Goal: Check status: Check status

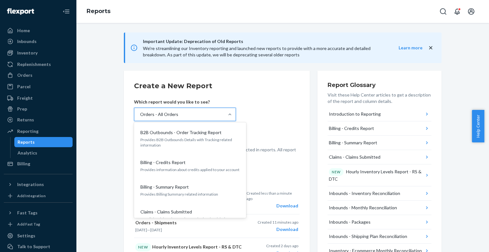
click at [213, 112] on div "Orders - All Orders" at bounding box center [179, 114] width 90 height 13
click at [140, 112] on input "option Orders - All Orders, selected. option B2B Outbounds - Order Tracking Rep…" at bounding box center [139, 114] width 1 height 6
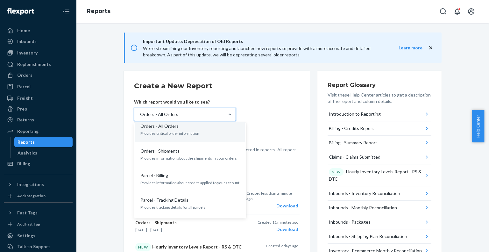
scroll to position [538, 0]
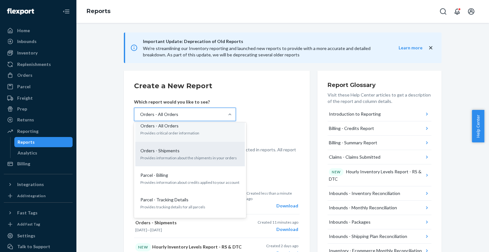
click at [170, 155] on p "Provides information about the shipments in your orders" at bounding box center [189, 157] width 99 height 5
click at [140, 117] on input "option Orders - All Orders, selected. option Orders - Shipments focused, 0 of 3…" at bounding box center [139, 114] width 1 height 6
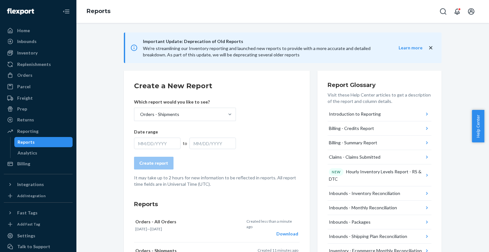
click at [152, 142] on div "MM/DD/YYYY" at bounding box center [157, 142] width 46 height 11
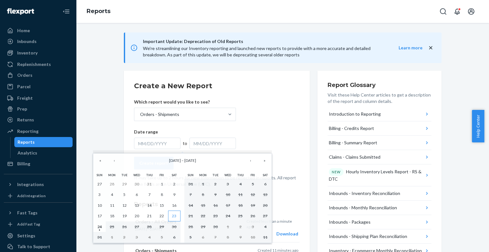
click at [176, 214] on abbr "23" at bounding box center [174, 215] width 4 height 5
click at [116, 163] on button "‹" at bounding box center [114, 160] width 14 height 14
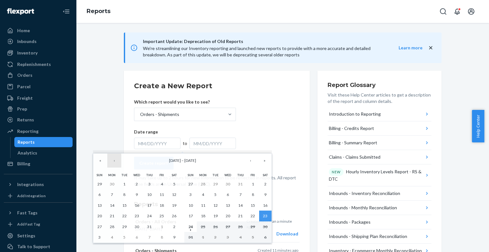
click at [116, 163] on button "‹" at bounding box center [114, 160] width 14 height 14
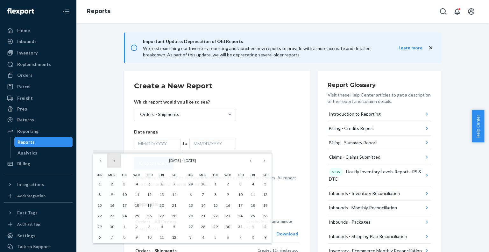
click at [116, 163] on button "‹" at bounding box center [114, 160] width 14 height 14
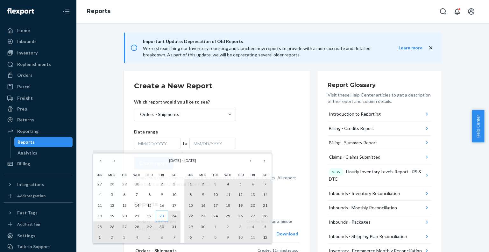
click at [162, 213] on abbr "23" at bounding box center [161, 215] width 4 height 5
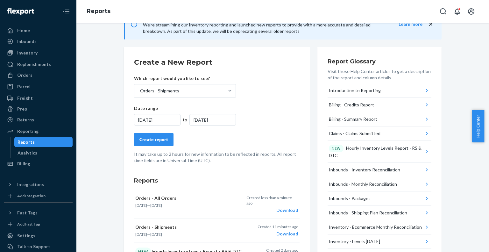
scroll to position [24, 0]
click at [154, 135] on button "Create report" at bounding box center [153, 138] width 39 height 13
